Goal: Information Seeking & Learning: Learn about a topic

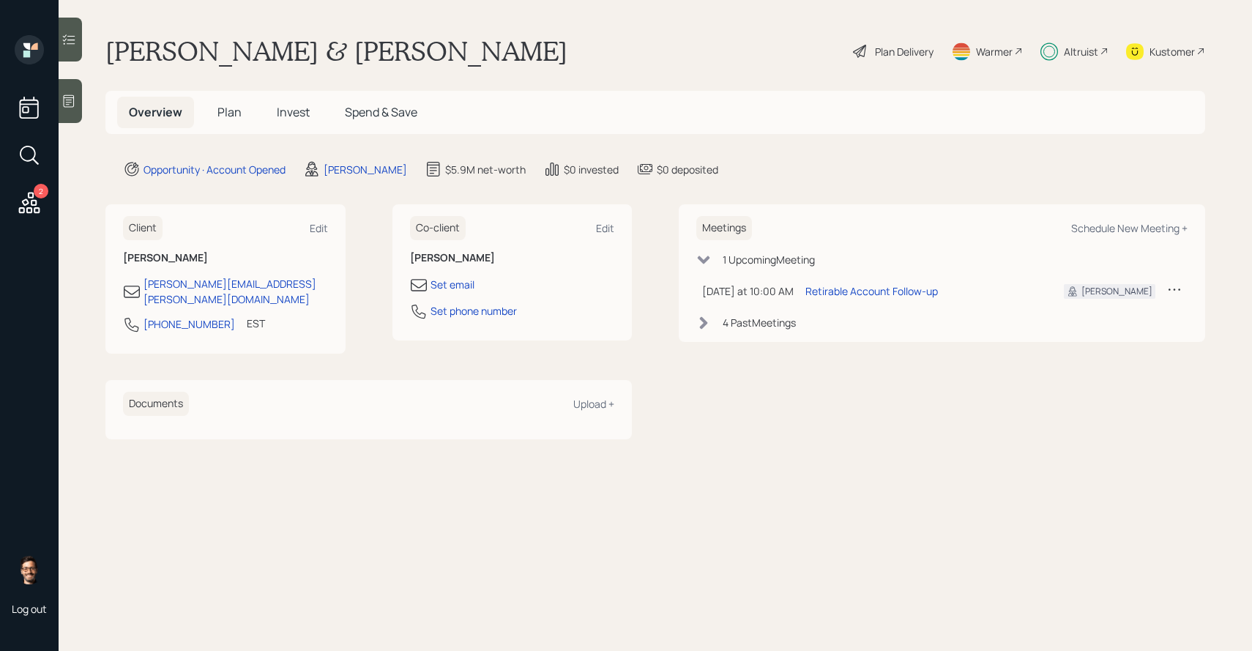
click at [889, 53] on div "Plan Delivery" at bounding box center [904, 51] width 59 height 15
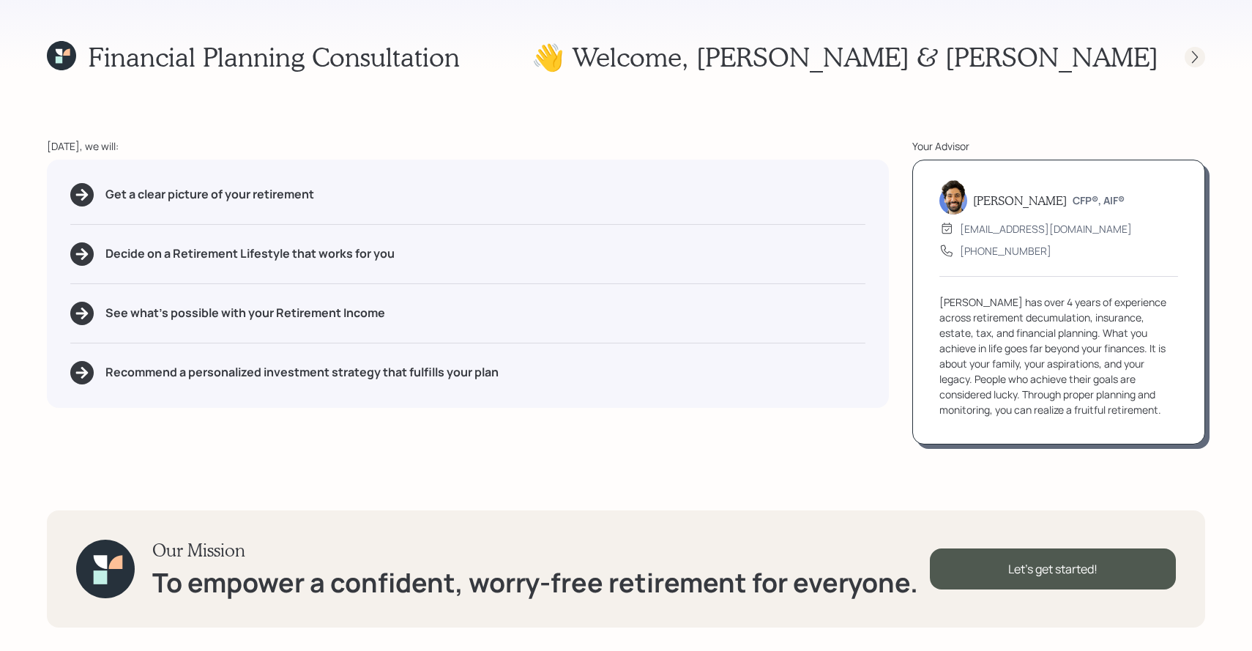
click at [1190, 50] on icon at bounding box center [1194, 57] width 15 height 15
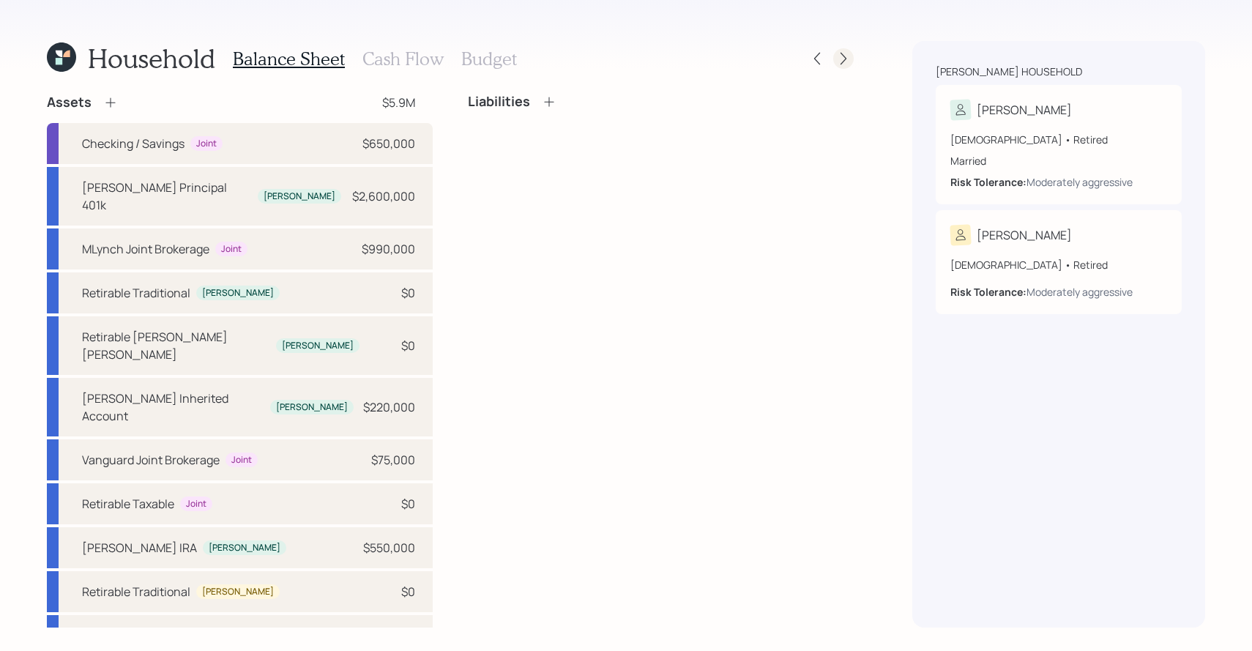
click at [836, 61] on icon at bounding box center [843, 58] width 15 height 15
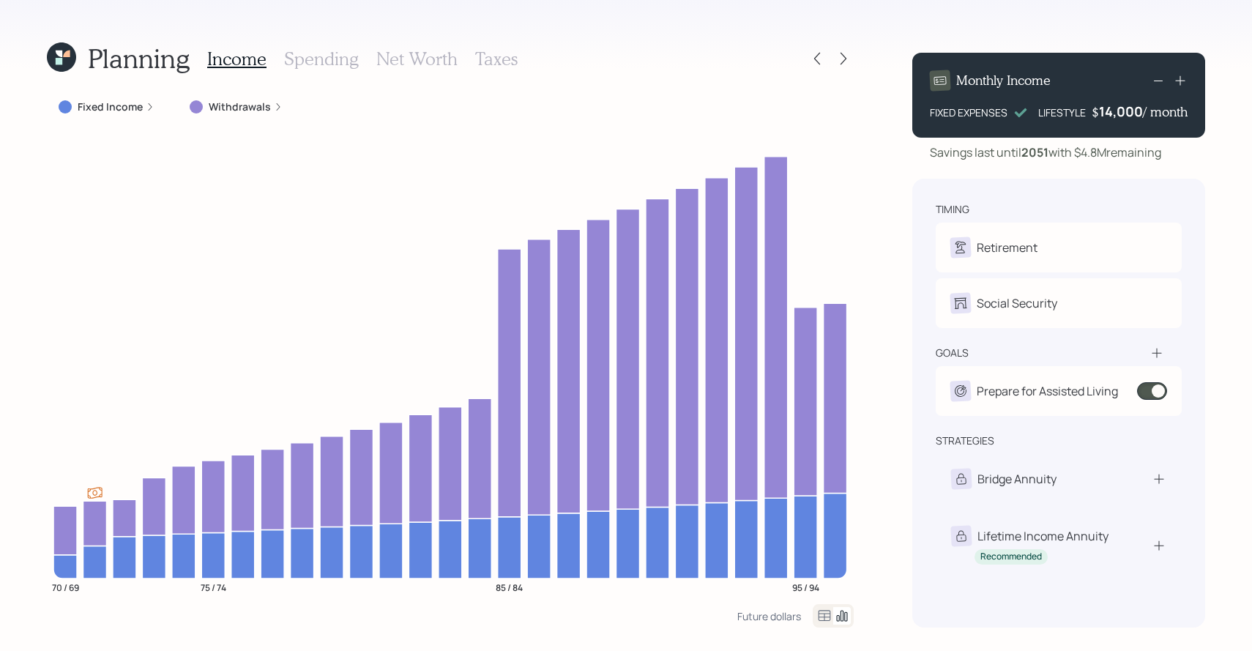
click at [63, 63] on icon at bounding box center [61, 56] width 29 height 29
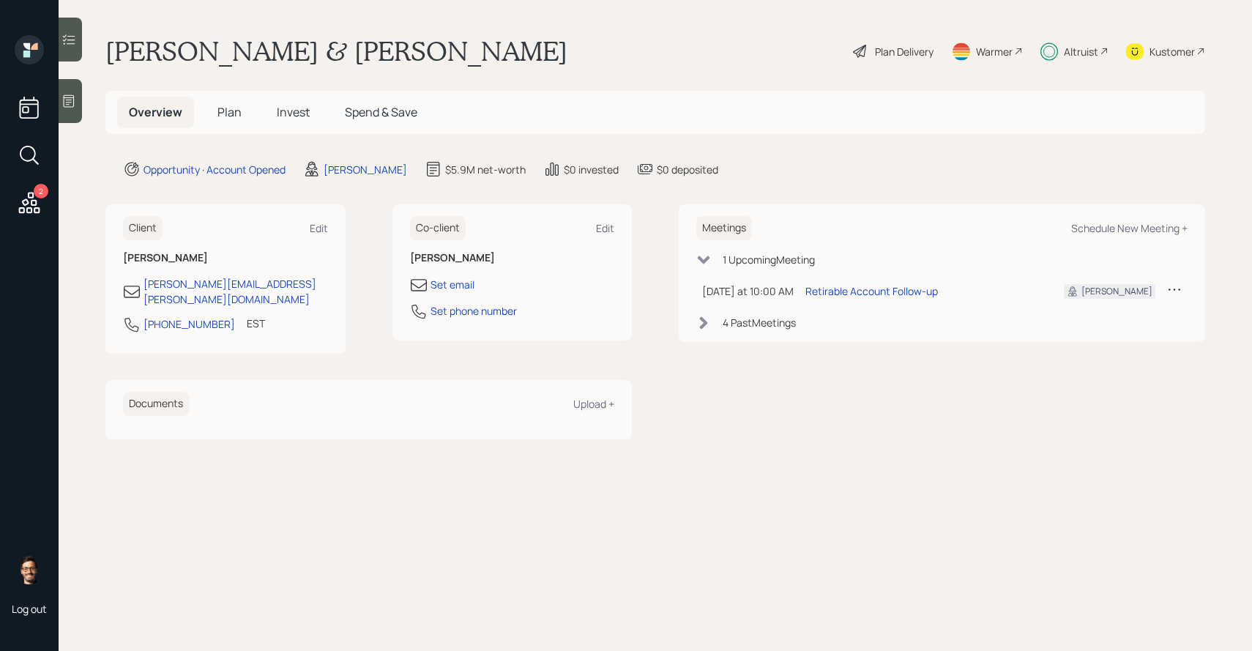
click at [299, 111] on span "Invest" at bounding box center [293, 112] width 33 height 16
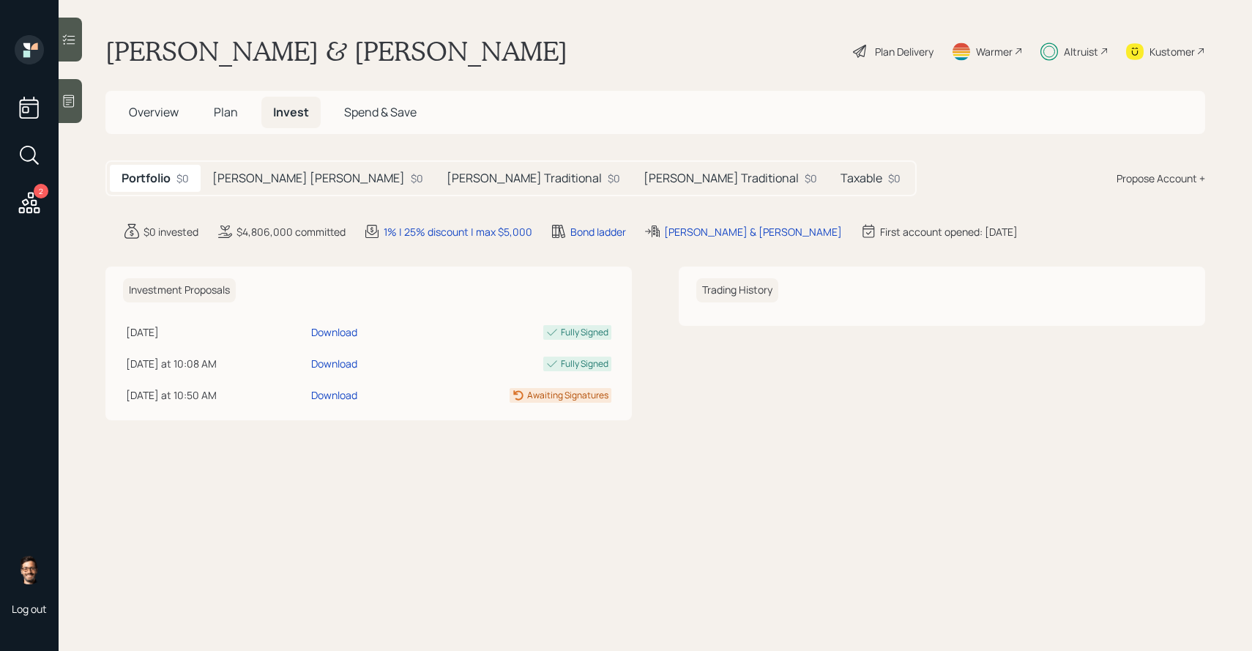
click at [284, 179] on h5 "[PERSON_NAME] [PERSON_NAME]" at bounding box center [308, 178] width 192 height 14
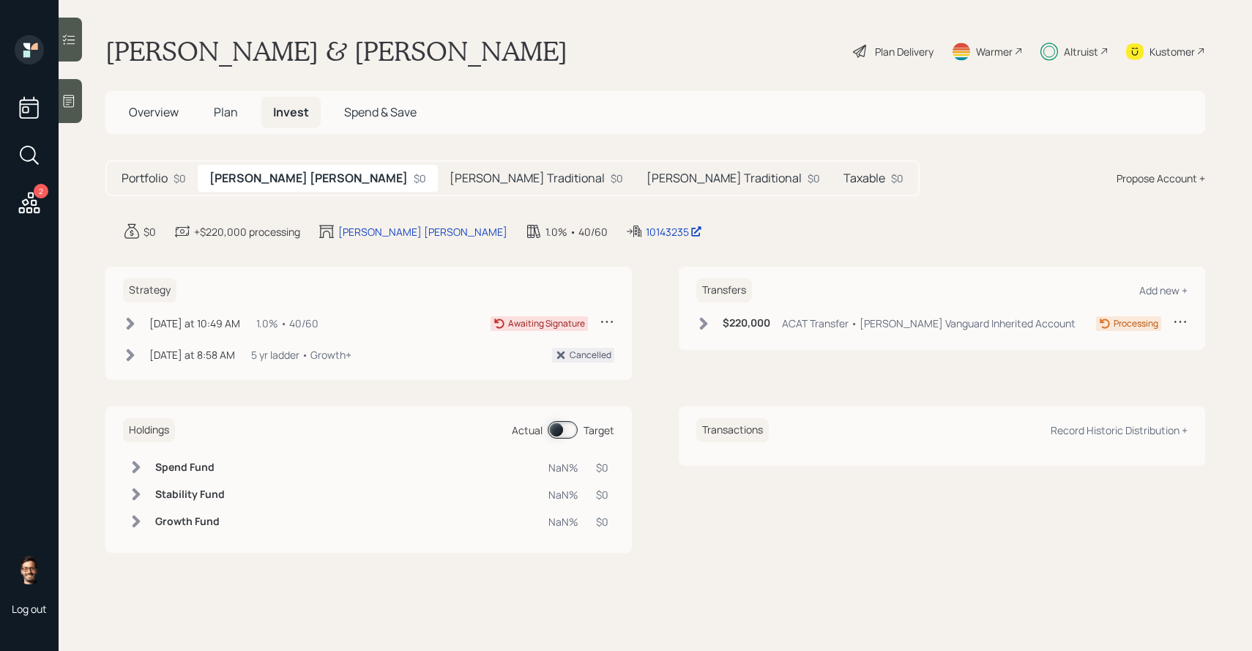
click at [449, 178] on h5 "[PERSON_NAME] Traditional" at bounding box center [526, 178] width 155 height 14
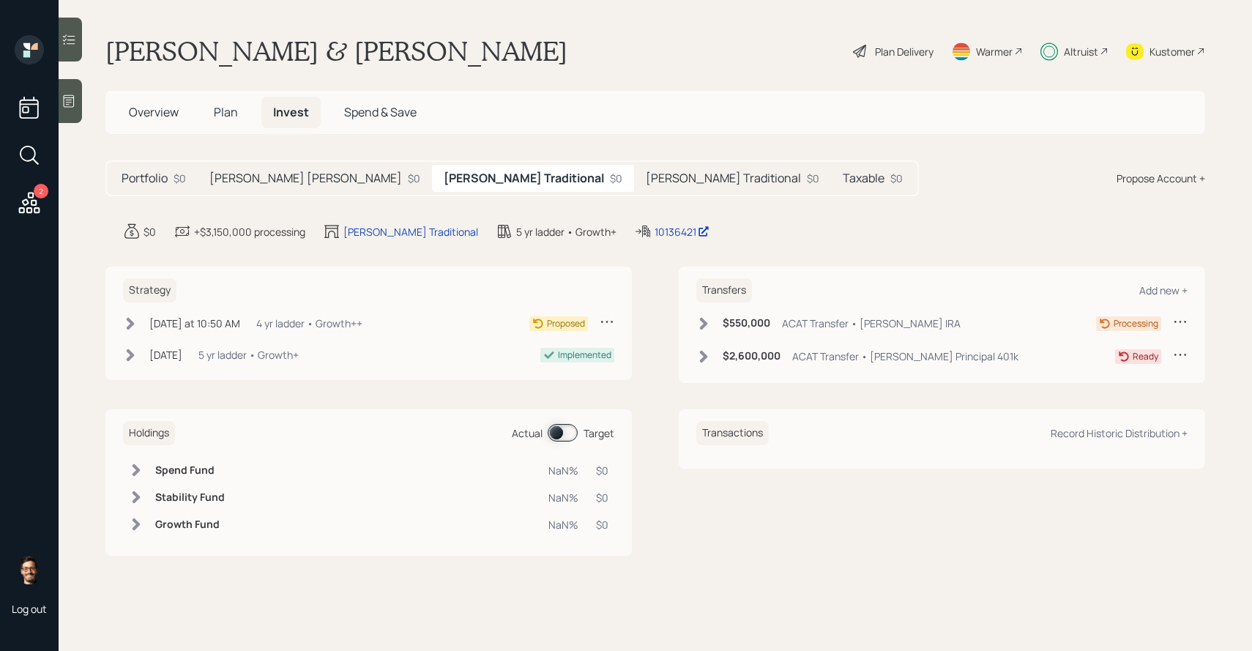
click at [646, 185] on h5 "[PERSON_NAME] Traditional" at bounding box center [723, 178] width 155 height 14
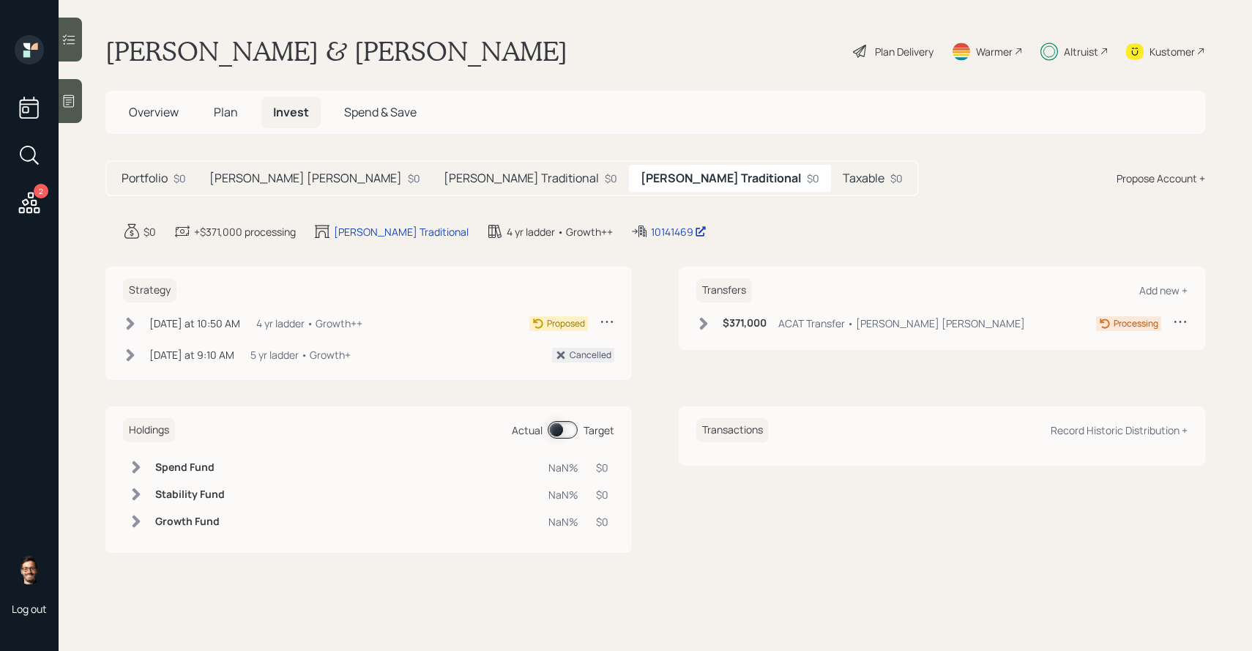
click at [444, 182] on h5 "[PERSON_NAME] Traditional" at bounding box center [521, 178] width 155 height 14
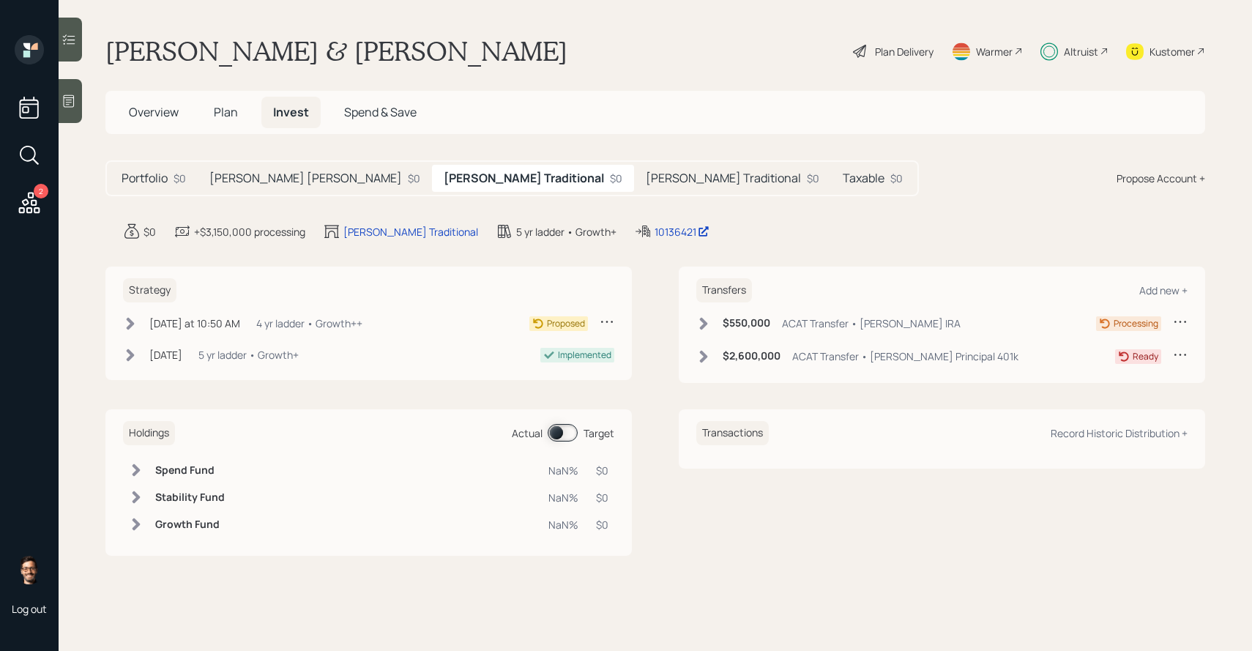
click at [301, 187] on div "[PERSON_NAME] IRA $0" at bounding box center [315, 178] width 234 height 27
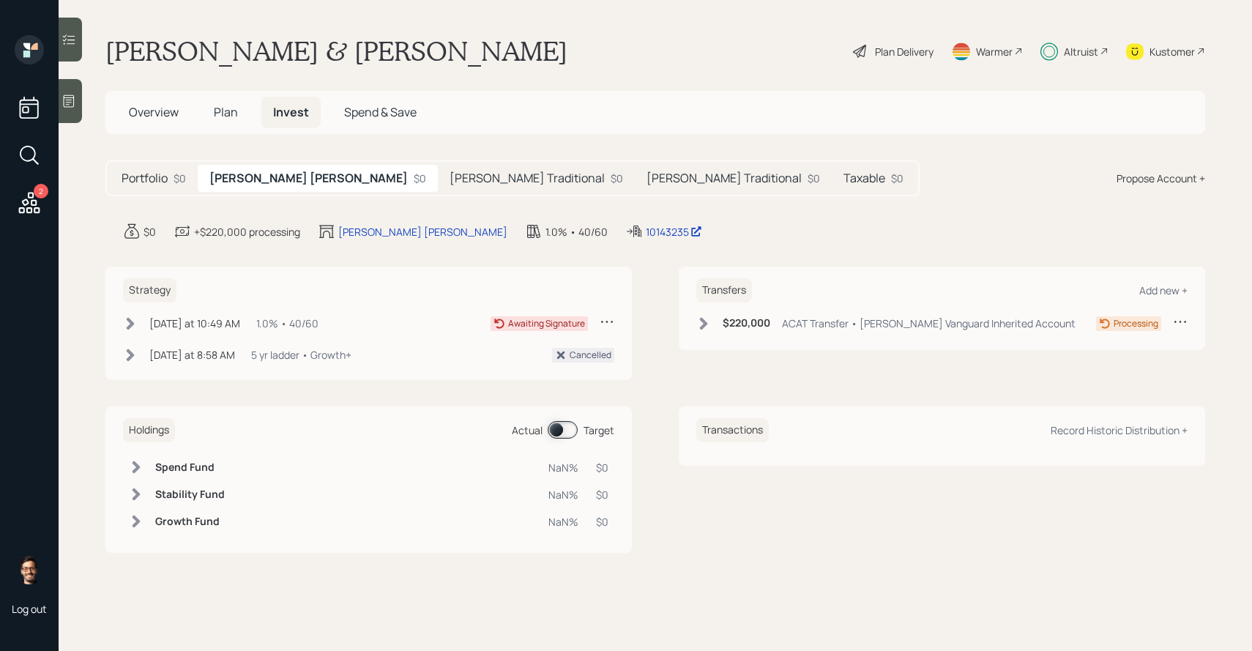
click at [598, 321] on div "Awaiting Signature" at bounding box center [552, 323] width 124 height 18
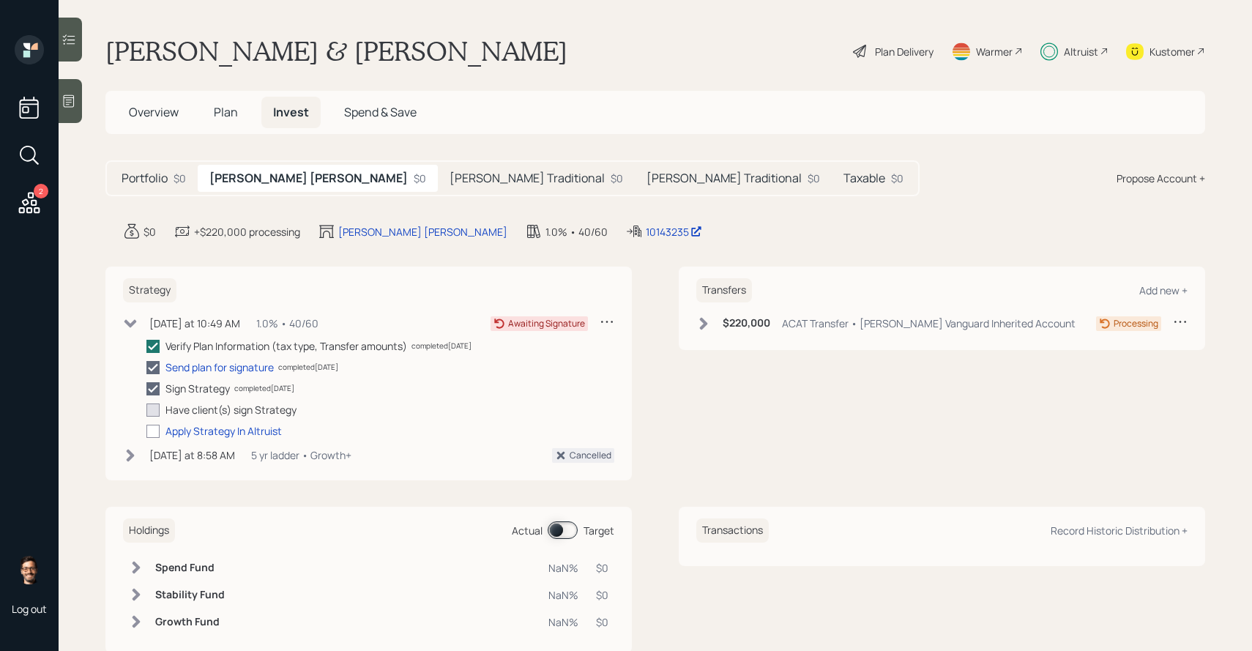
click at [449, 177] on h5 "[PERSON_NAME] Traditional" at bounding box center [526, 178] width 155 height 14
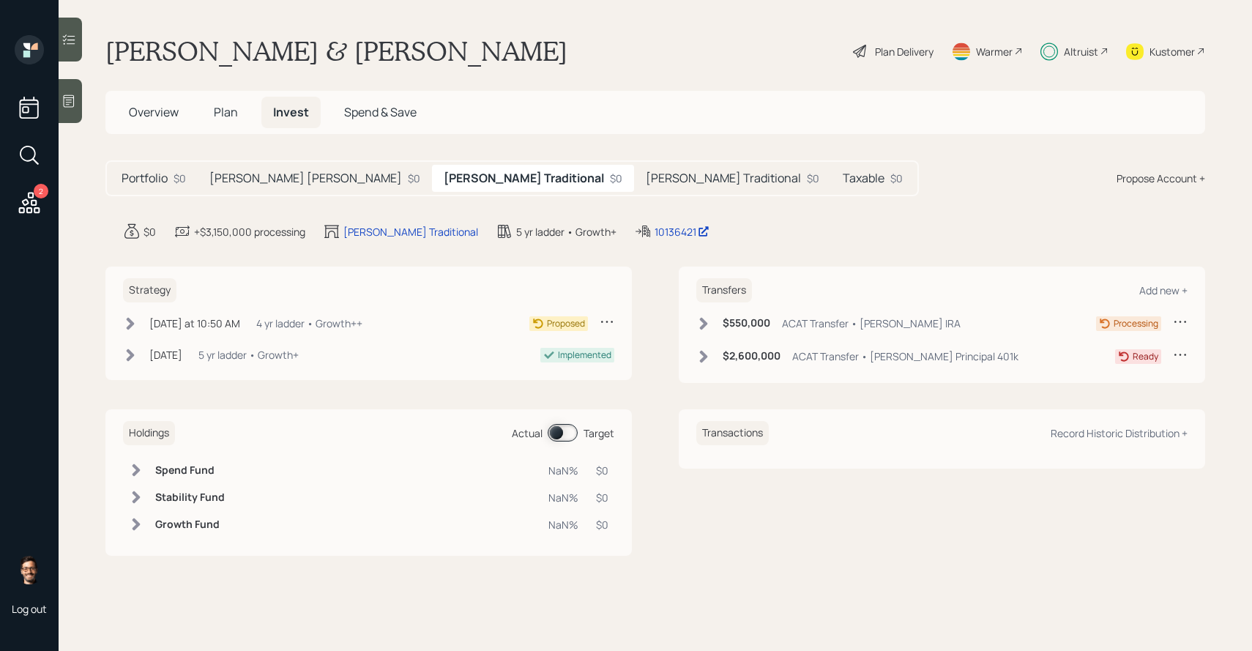
click at [602, 321] on icon at bounding box center [607, 322] width 12 height 2
click at [236, 328] on div "[DATE] at 10:50 AM" at bounding box center [194, 322] width 91 height 15
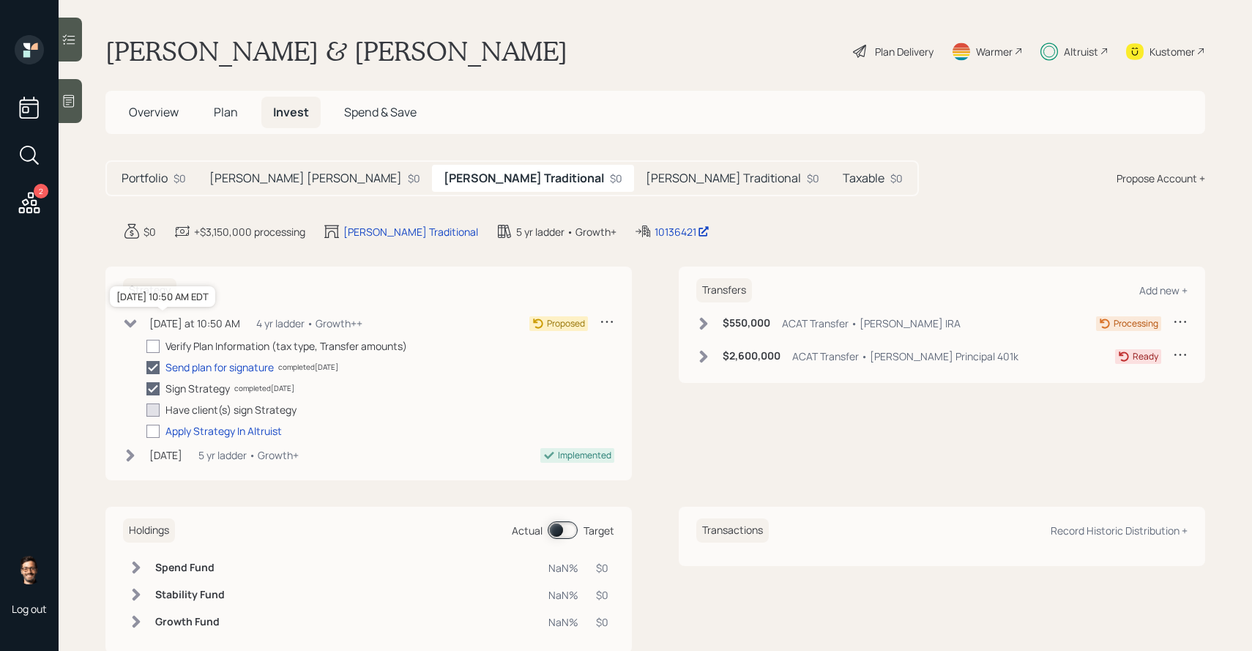
click at [228, 328] on div "[DATE] at 10:50 AM" at bounding box center [194, 322] width 91 height 15
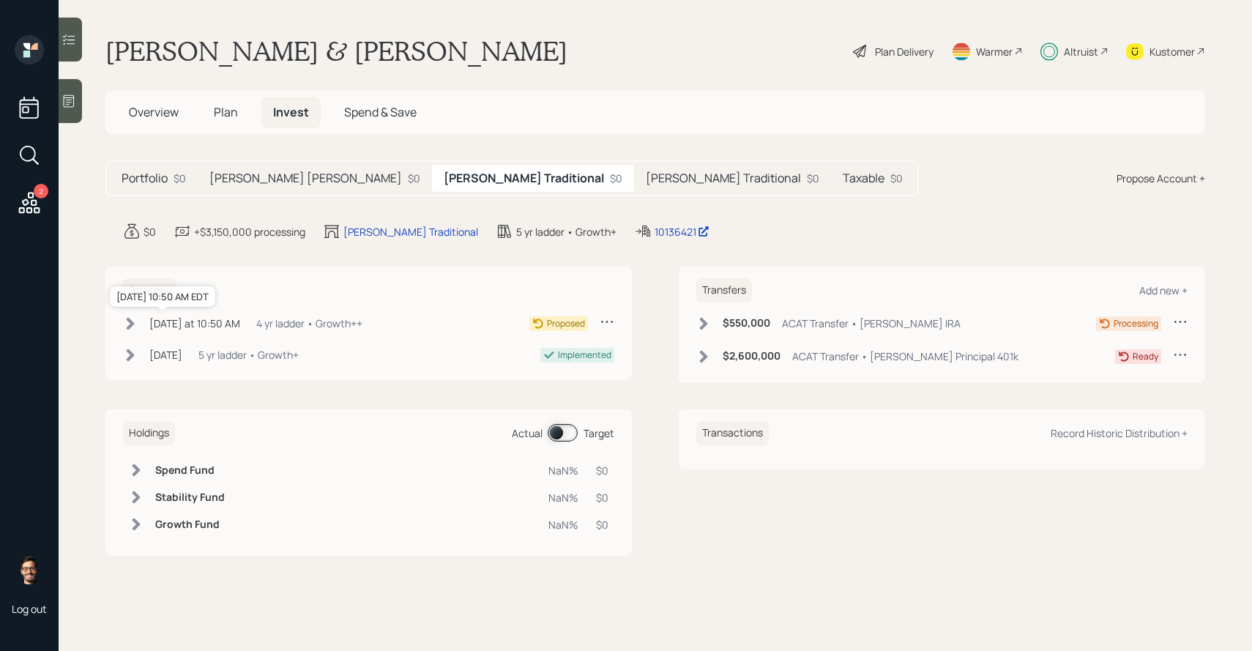
click at [229, 329] on div "[DATE] at 10:50 AM" at bounding box center [194, 322] width 91 height 15
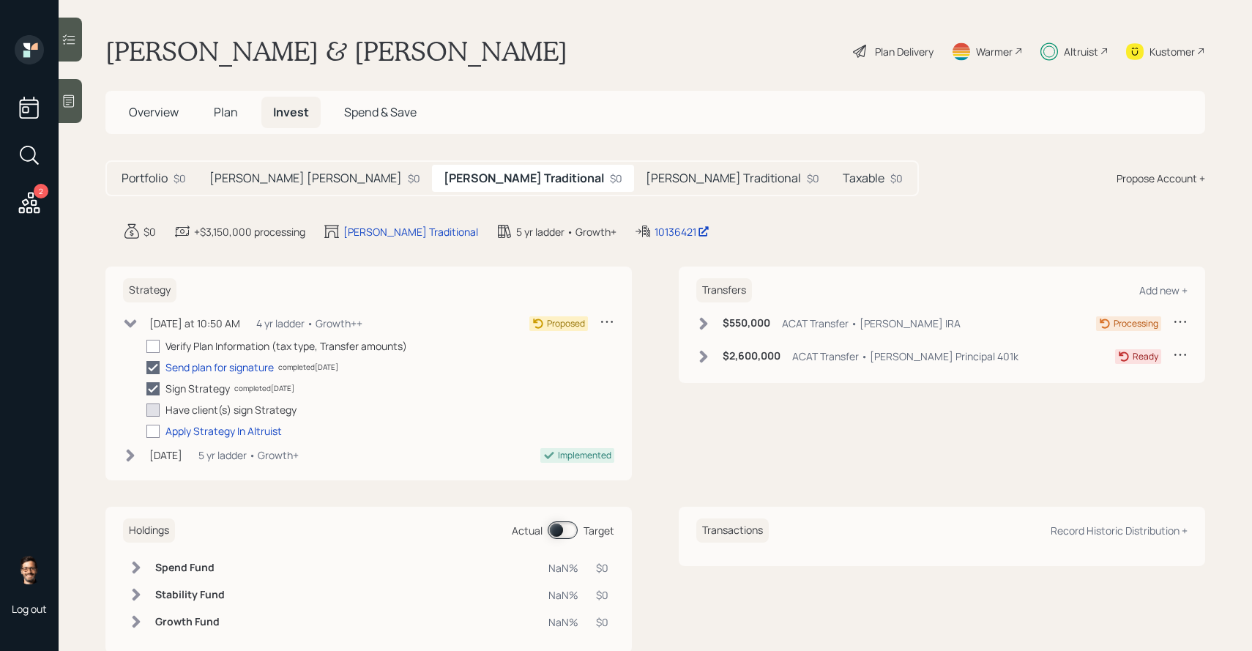
click at [646, 174] on h5 "[PERSON_NAME] Traditional" at bounding box center [723, 178] width 155 height 14
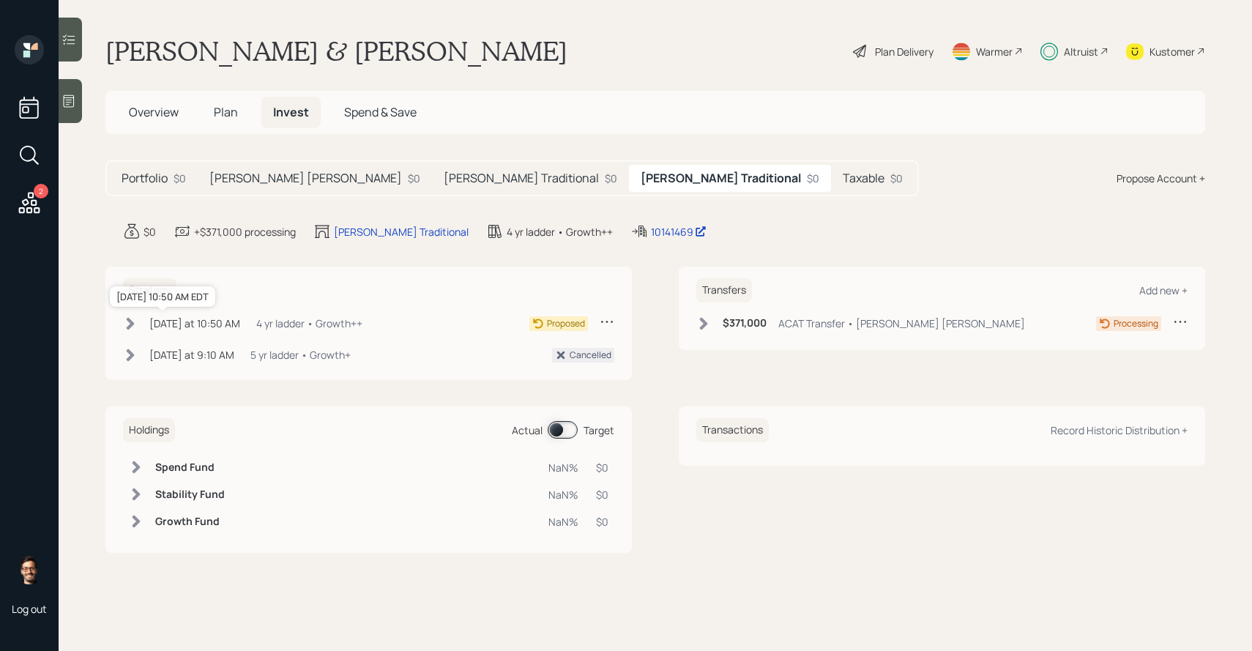
click at [212, 331] on div "[DATE] at 10:50 AM [DATE] 10:50 AM EDT 4 yr ladder • Growth++" at bounding box center [242, 323] width 239 height 18
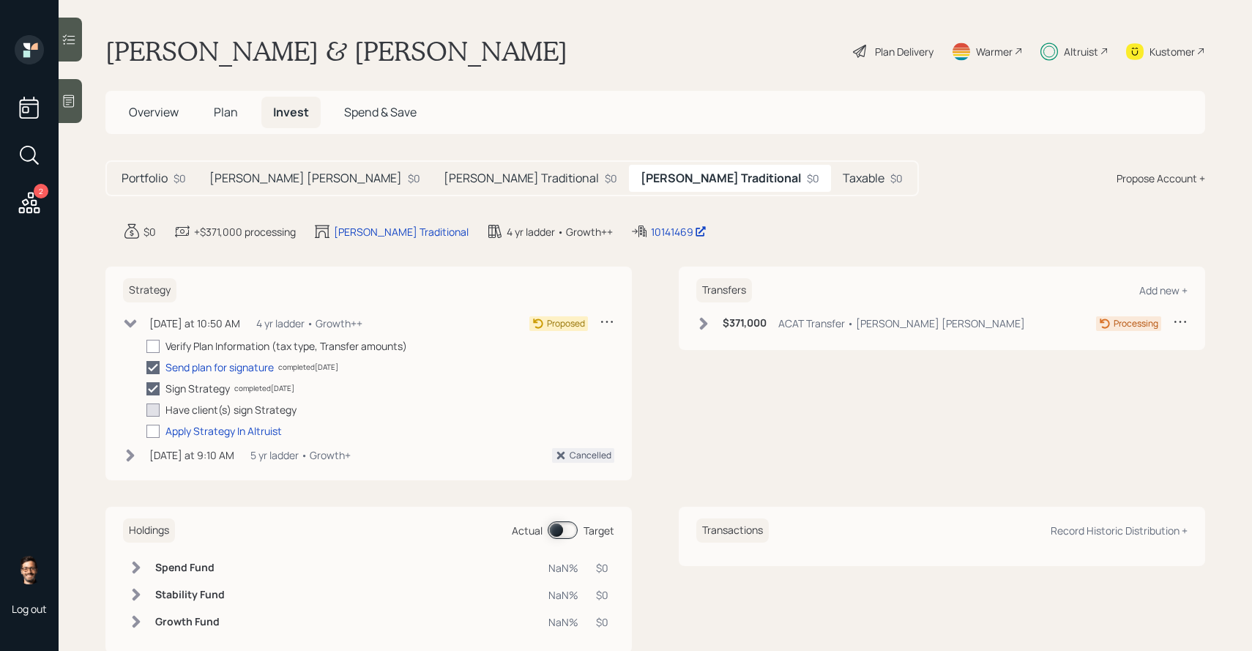
click at [831, 187] on div "Taxable $0" at bounding box center [872, 178] width 83 height 27
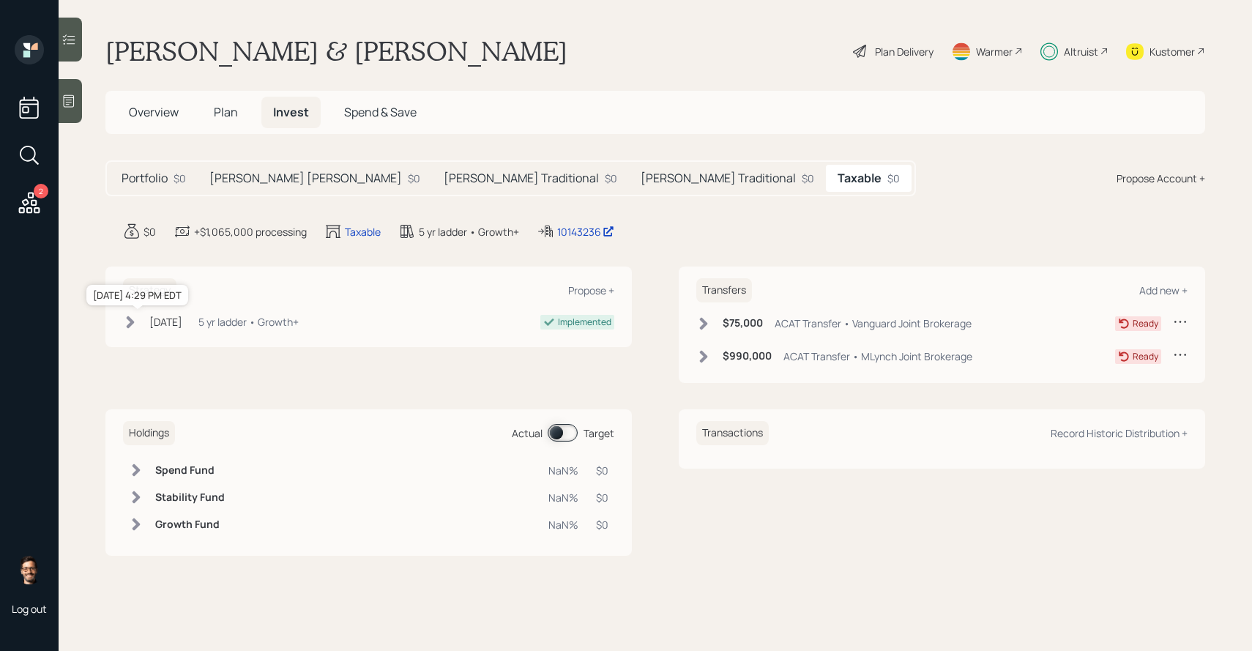
click at [178, 326] on div "[DATE]" at bounding box center [165, 321] width 33 height 15
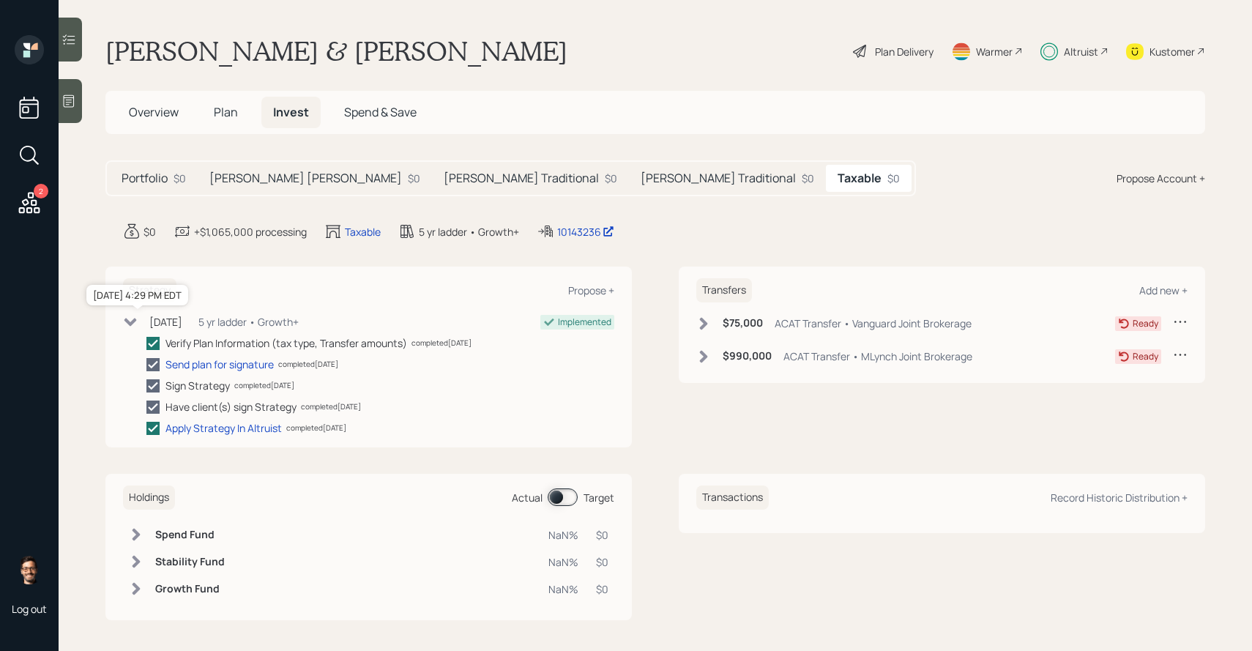
click at [178, 326] on div "[DATE]" at bounding box center [165, 321] width 33 height 15
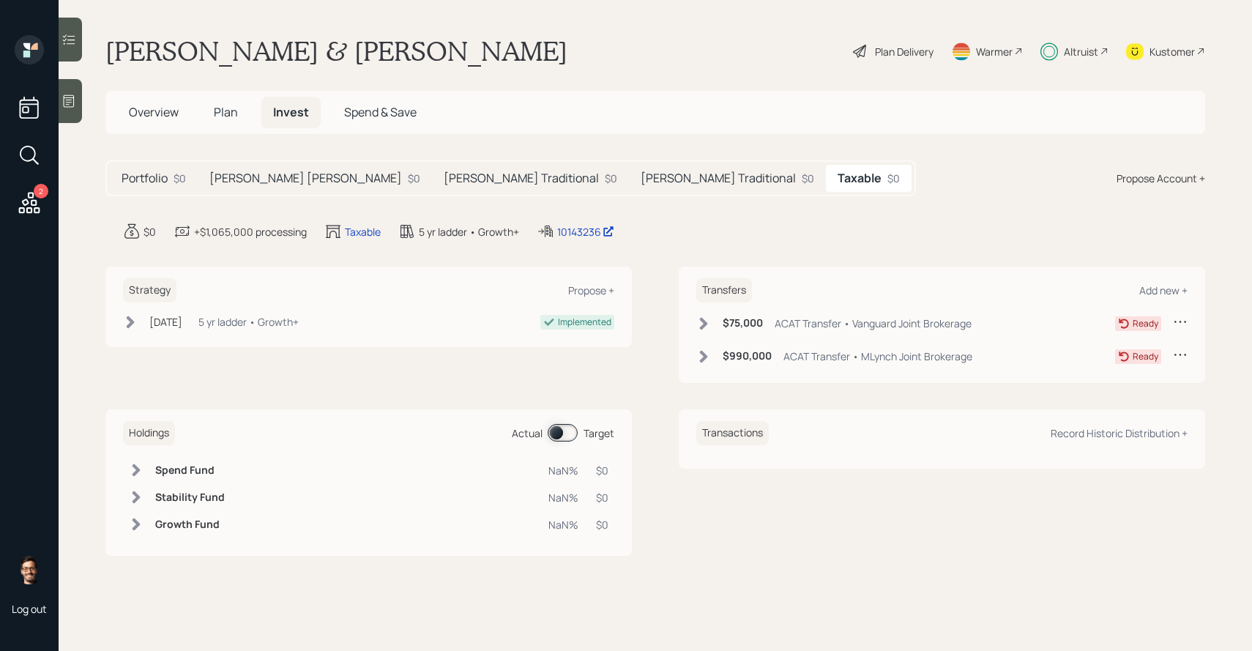
click at [1149, 45] on div "Kustomer" at bounding box center [1171, 51] width 45 height 15
click at [894, 45] on div "Plan Delivery" at bounding box center [904, 51] width 59 height 15
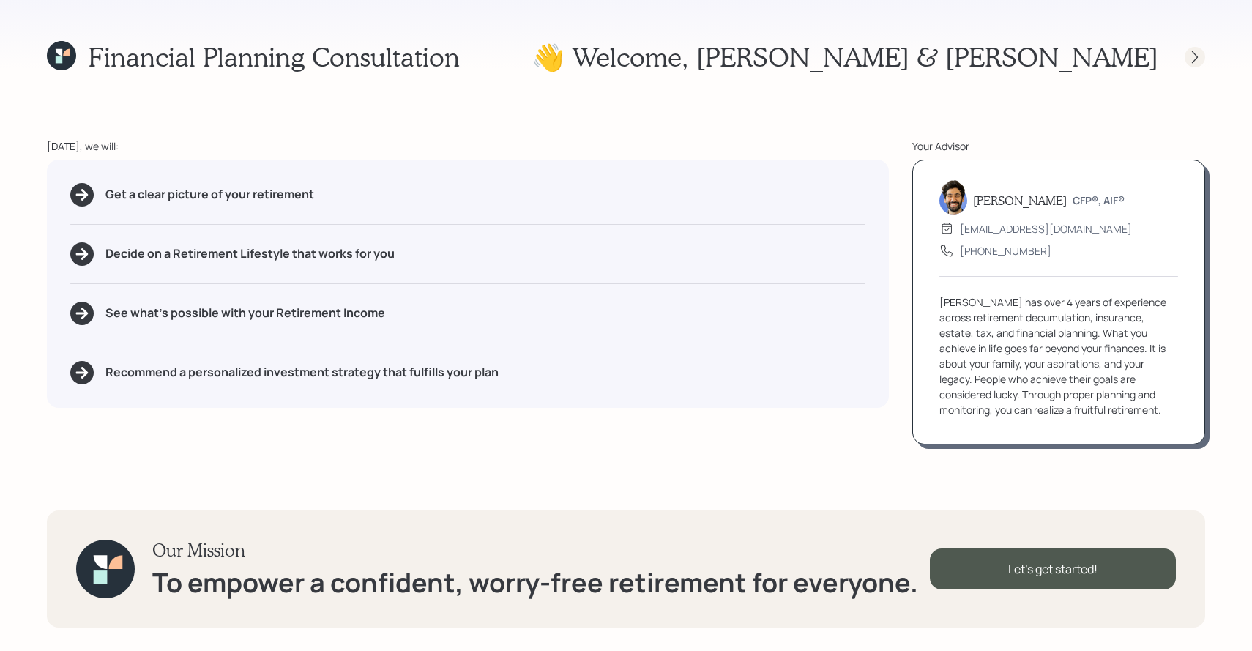
click at [1196, 58] on icon at bounding box center [1194, 57] width 15 height 15
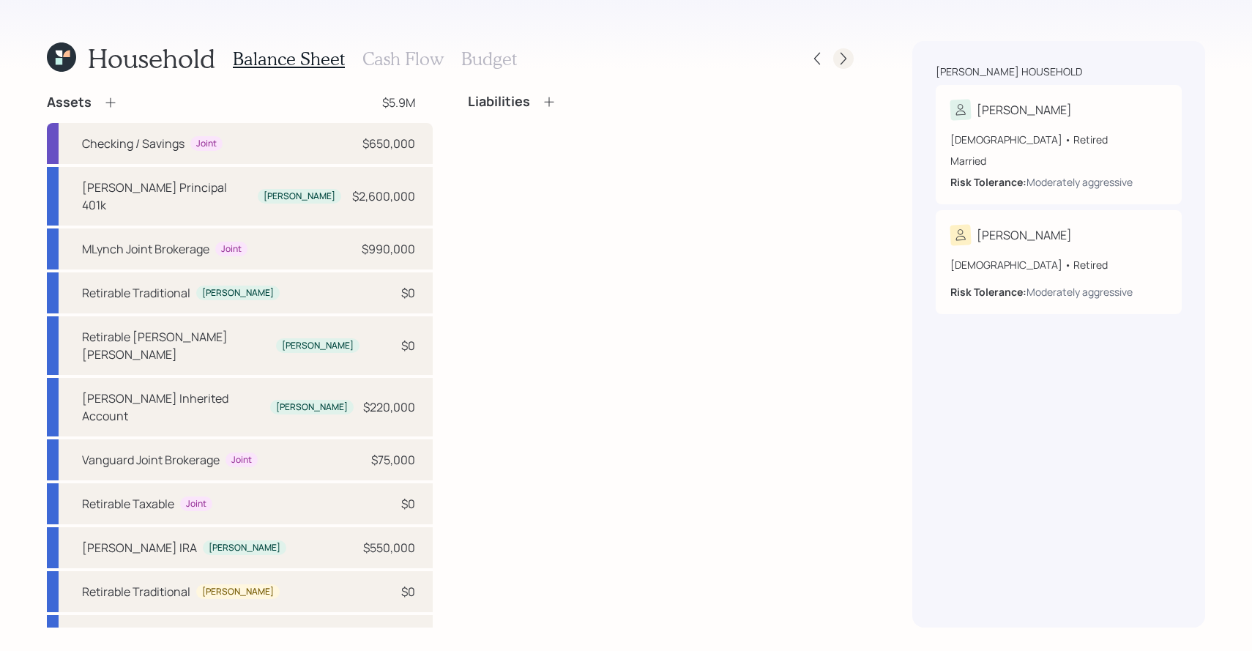
click at [845, 61] on icon at bounding box center [843, 58] width 15 height 15
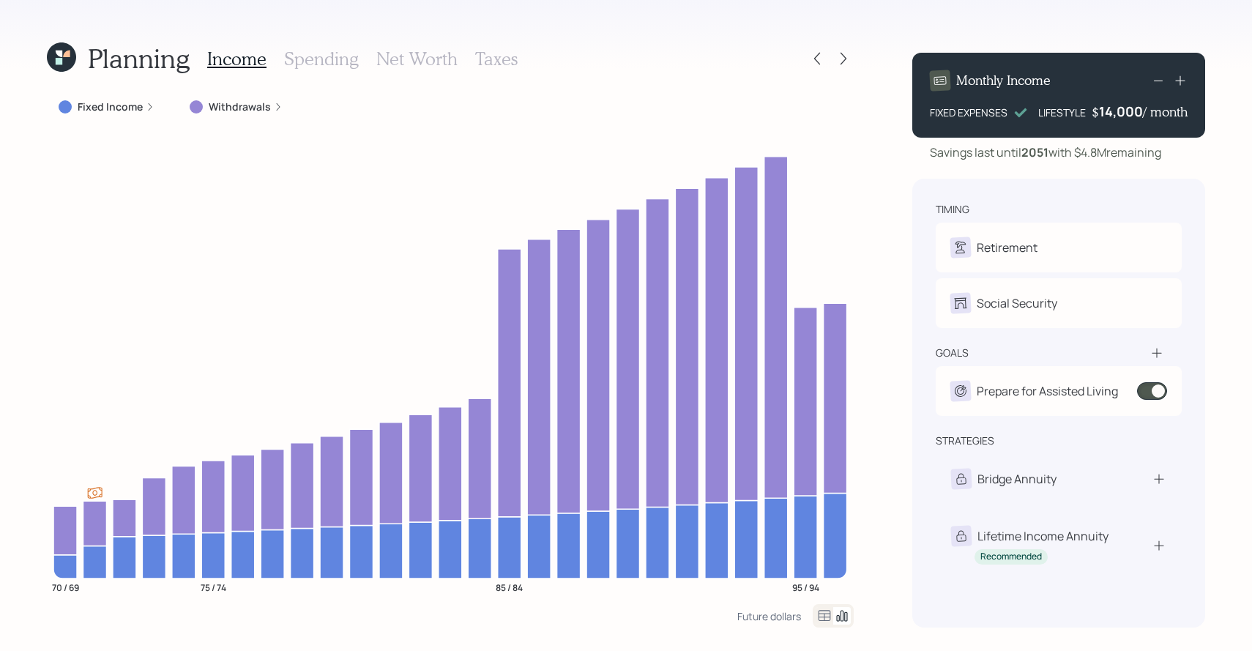
click at [240, 107] on label "Withdrawals" at bounding box center [240, 107] width 62 height 15
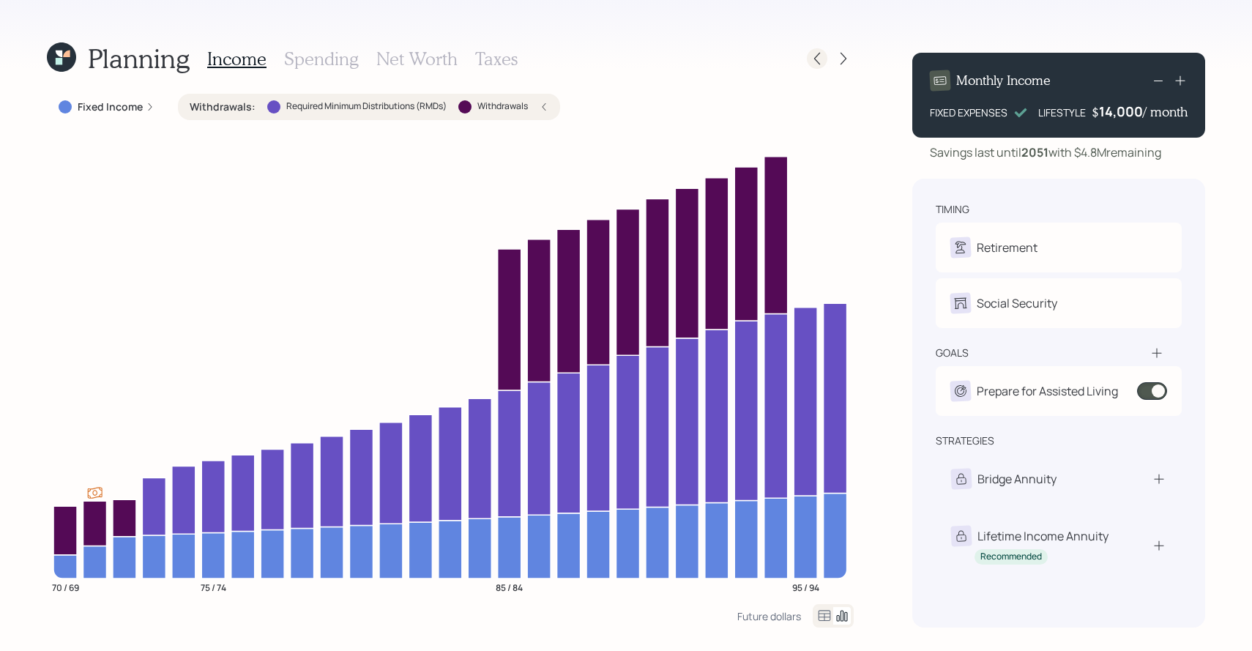
click at [810, 55] on icon at bounding box center [816, 58] width 15 height 15
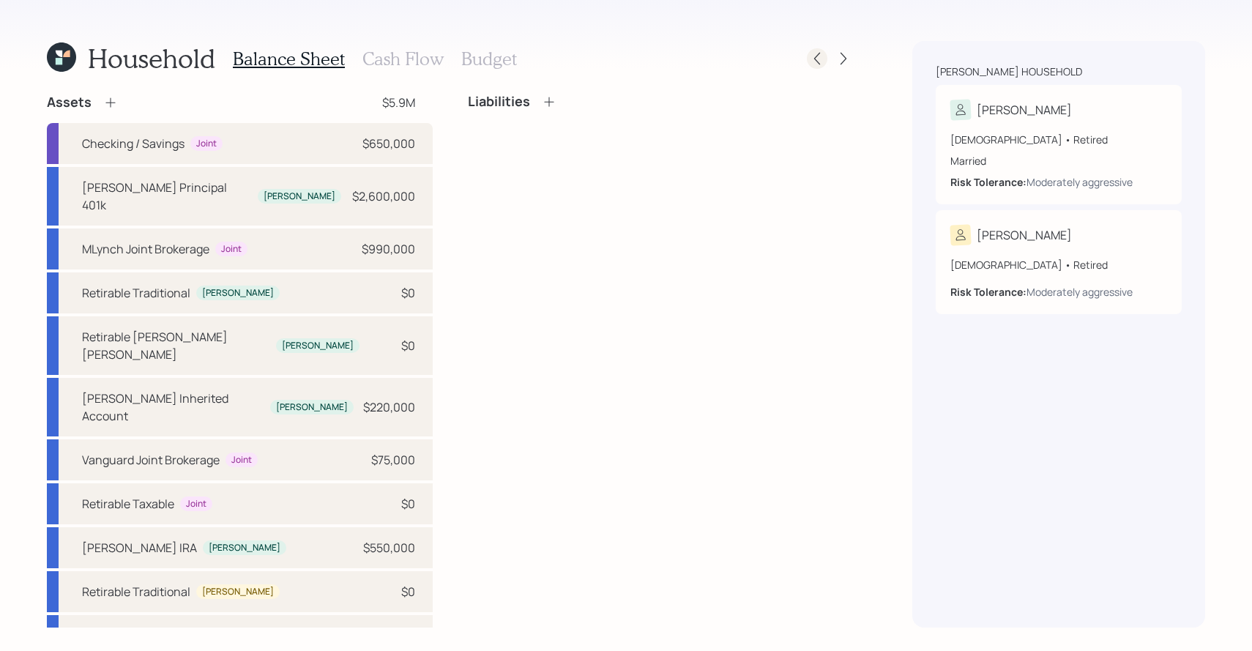
click at [812, 58] on icon at bounding box center [816, 58] width 15 height 15
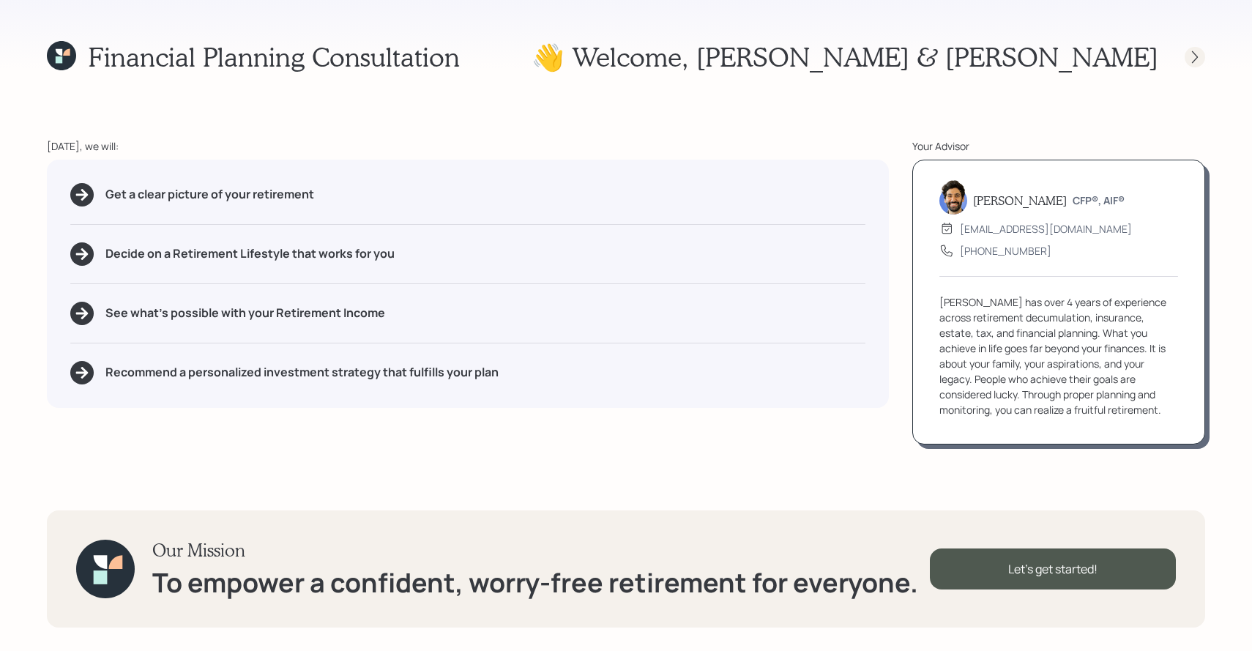
click at [1202, 56] on div at bounding box center [1194, 57] width 20 height 20
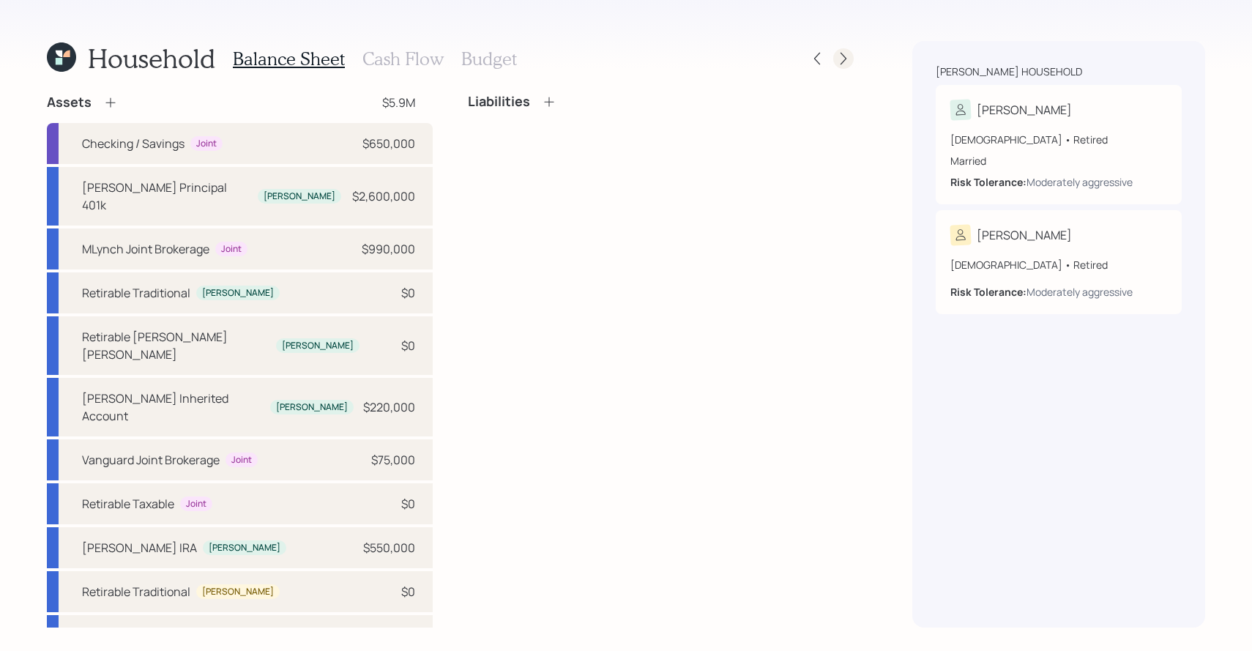
click at [841, 61] on icon at bounding box center [843, 58] width 15 height 15
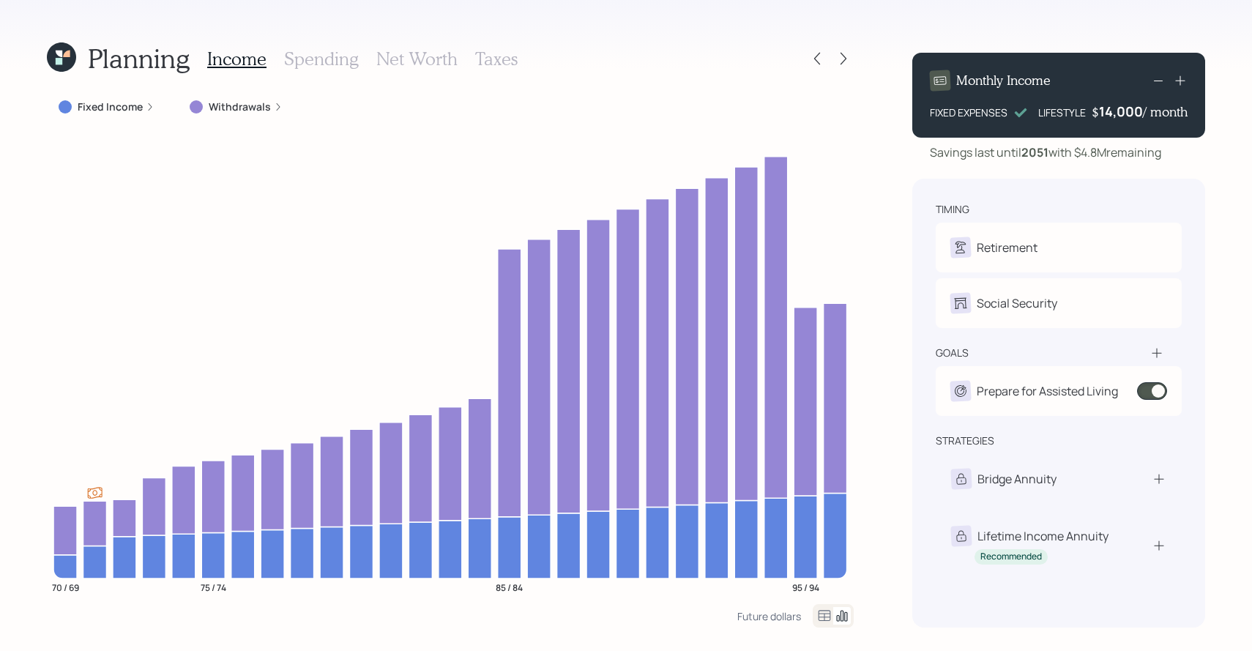
click at [225, 104] on label "Withdrawals" at bounding box center [240, 107] width 62 height 15
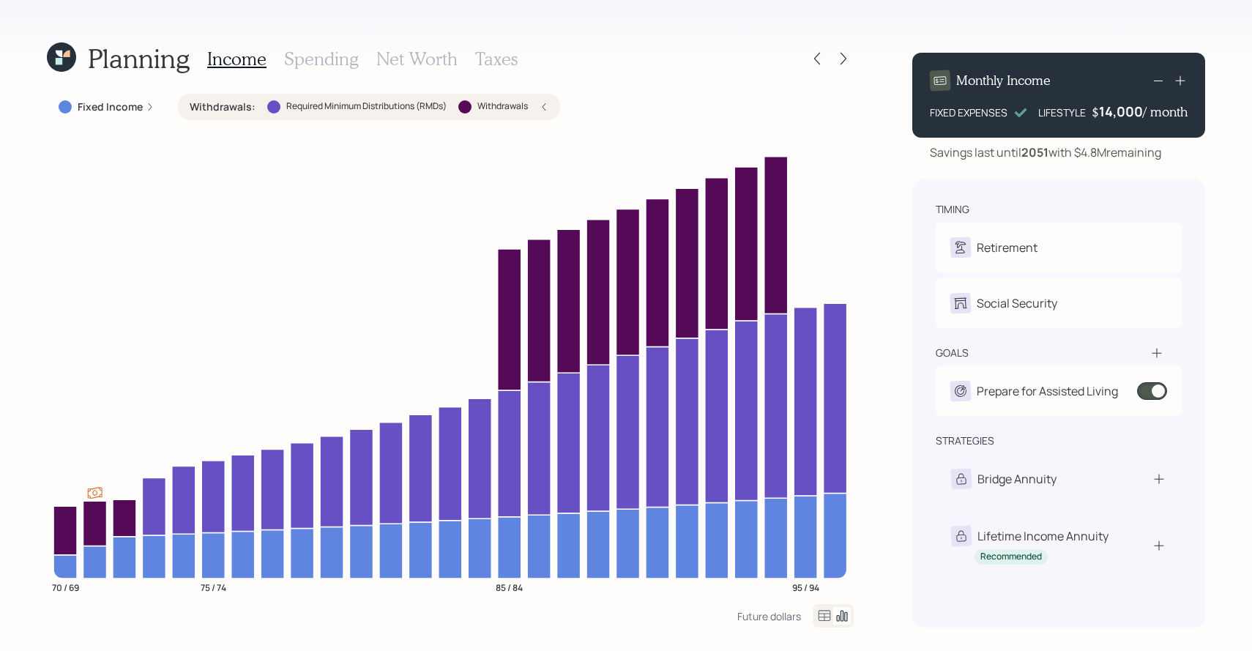
click at [507, 62] on h3 "Taxes" at bounding box center [496, 58] width 42 height 21
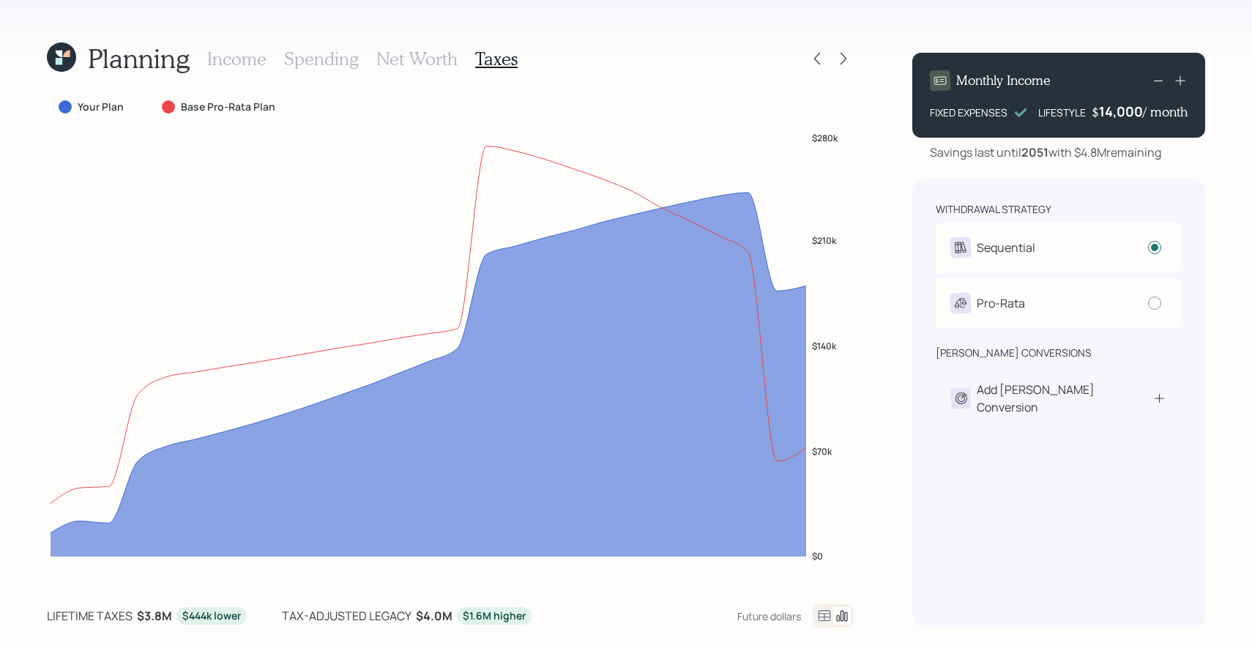
click at [823, 621] on icon at bounding box center [824, 616] width 18 height 18
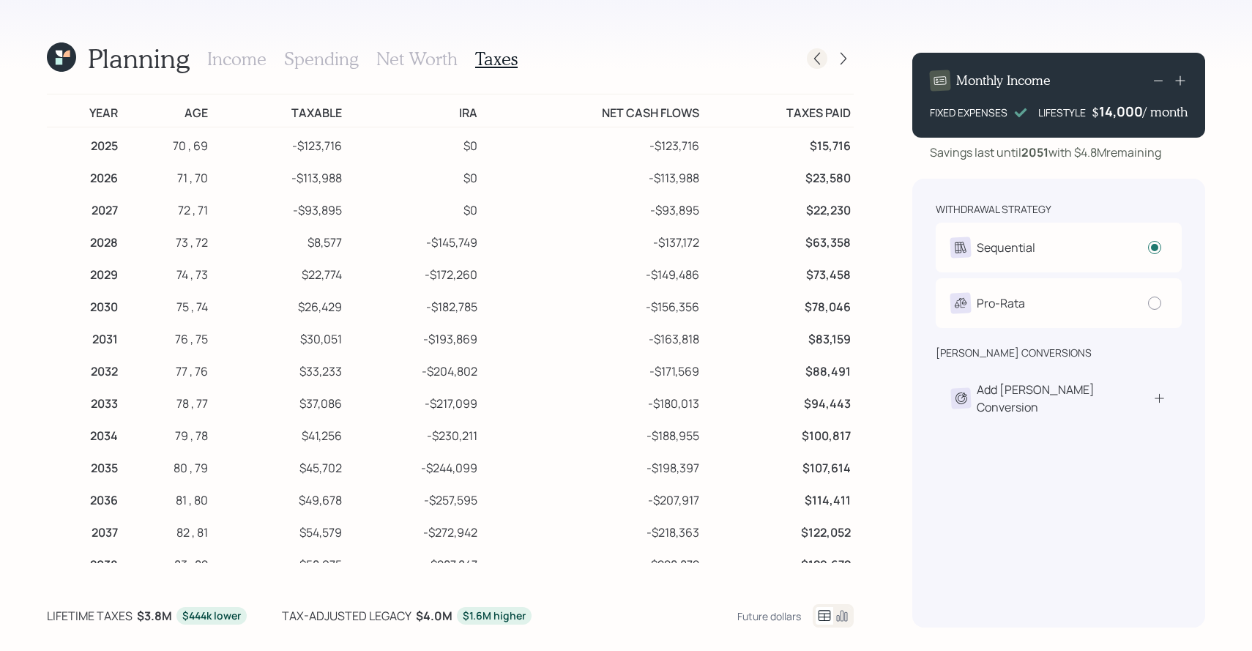
click at [812, 53] on icon at bounding box center [816, 58] width 15 height 15
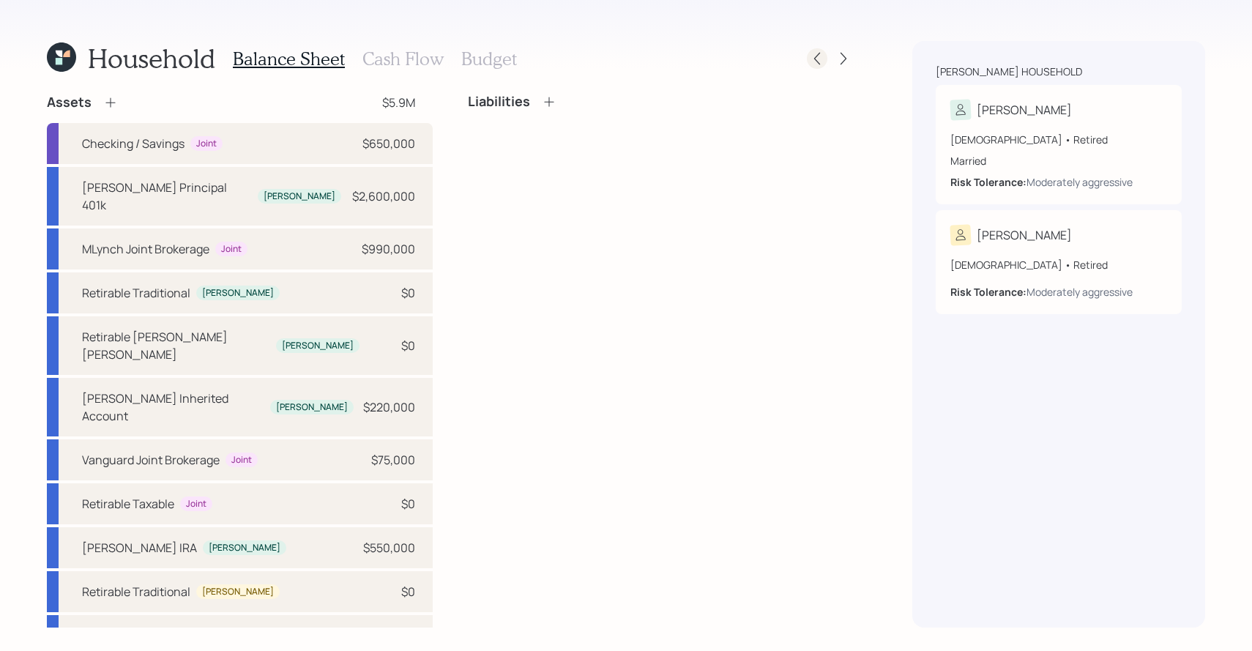
click at [815, 59] on icon at bounding box center [816, 58] width 15 height 15
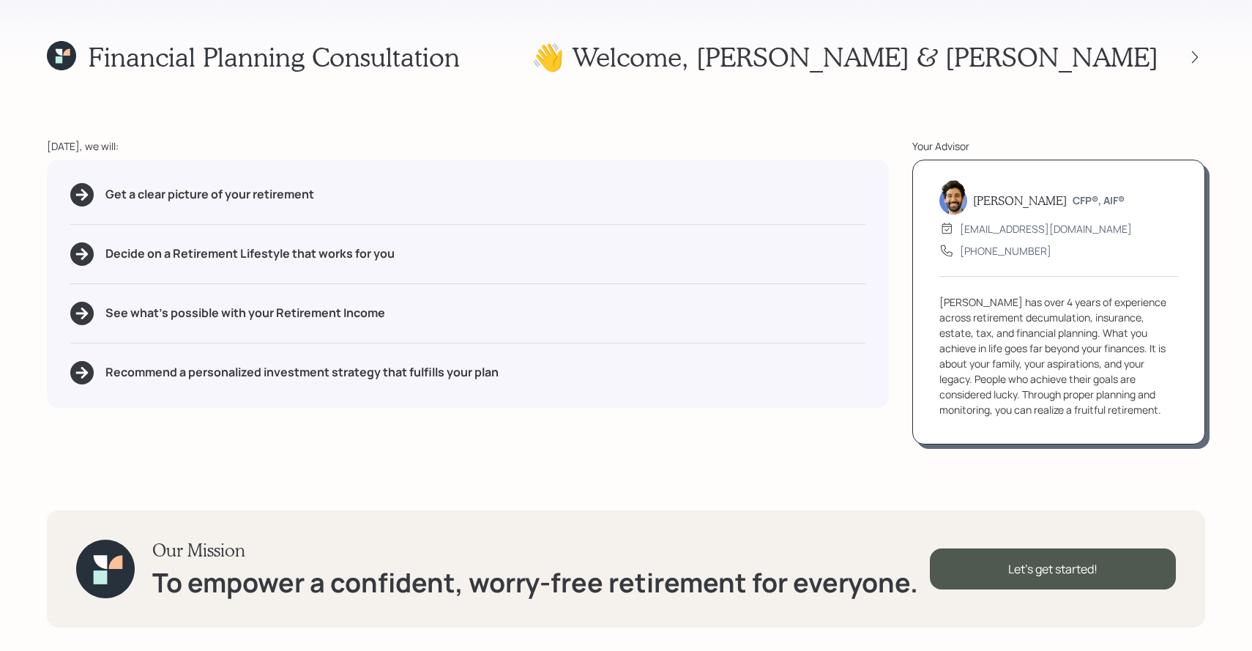
click at [1206, 51] on div "Financial Planning Consultation 👋 Welcome , [PERSON_NAME] & [PERSON_NAME] [DATE…" at bounding box center [626, 325] width 1252 height 651
click at [1197, 56] on icon at bounding box center [1195, 57] width 6 height 12
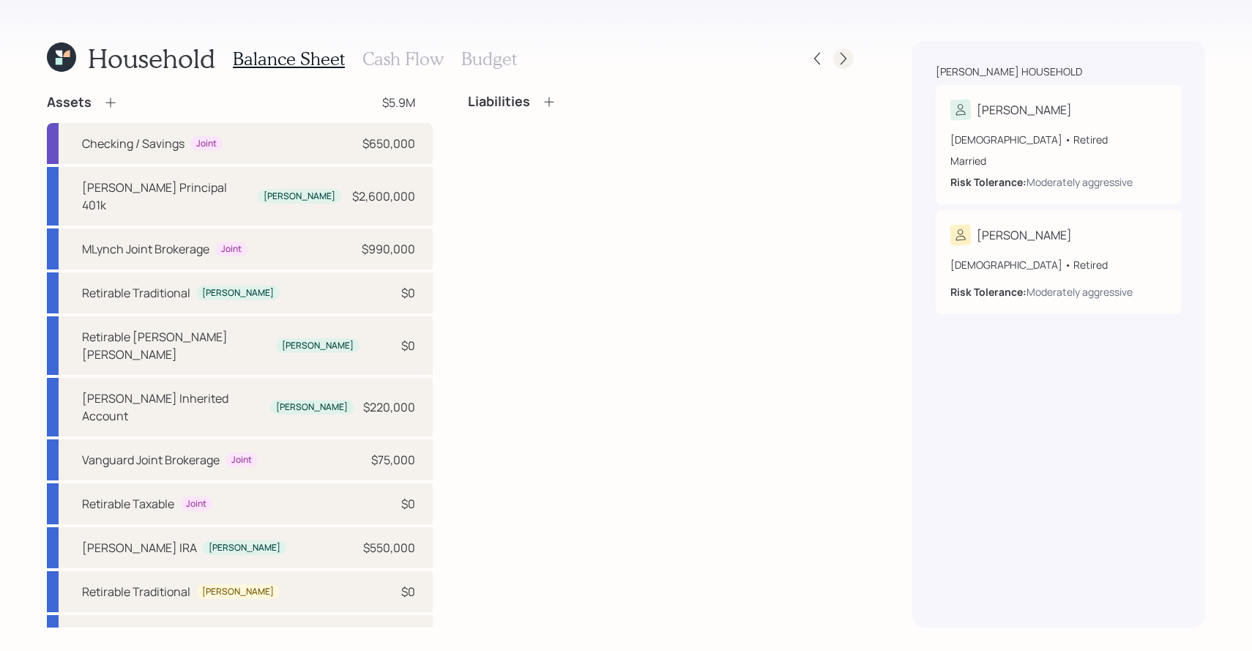
click at [836, 61] on icon at bounding box center [843, 58] width 15 height 15
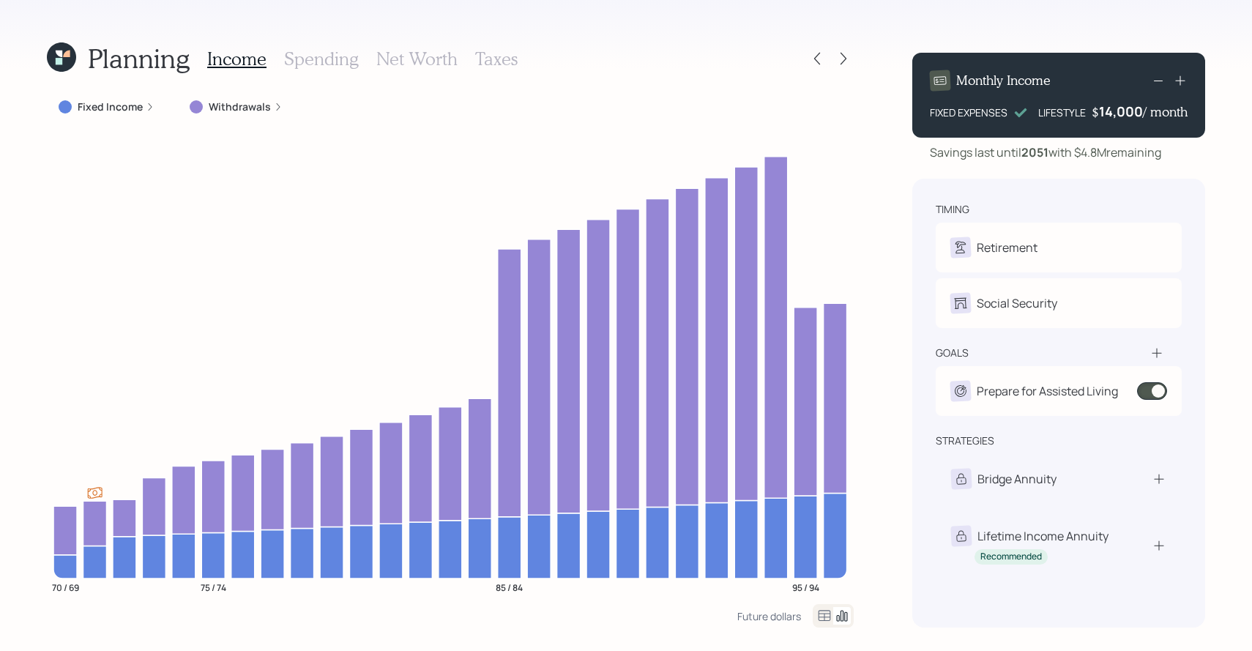
click at [74, 56] on icon at bounding box center [61, 56] width 29 height 29
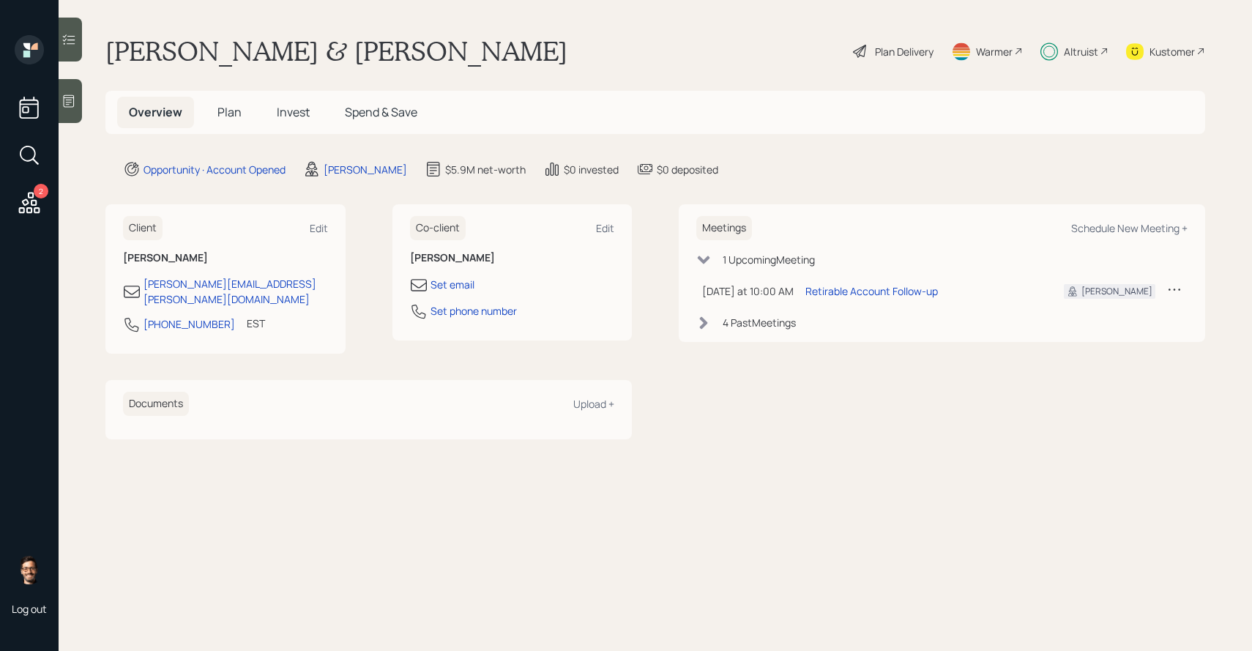
click at [234, 114] on span "Plan" at bounding box center [229, 112] width 24 height 16
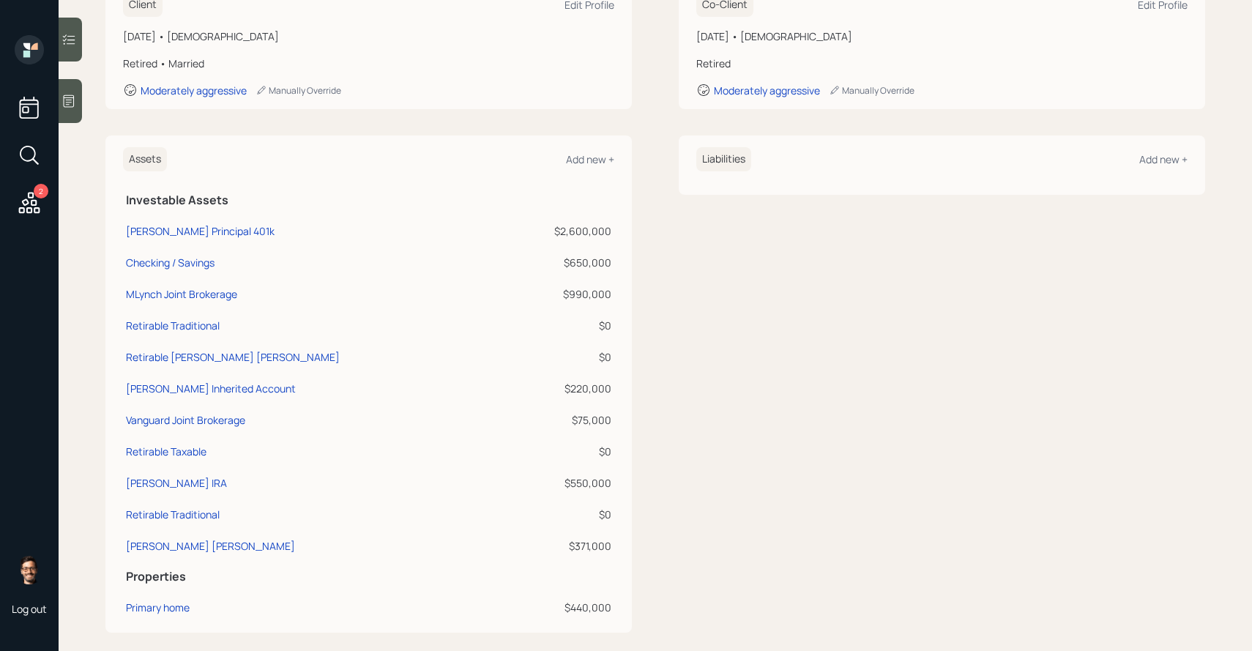
scroll to position [249, 0]
